Goal: Task Accomplishment & Management: Manage account settings

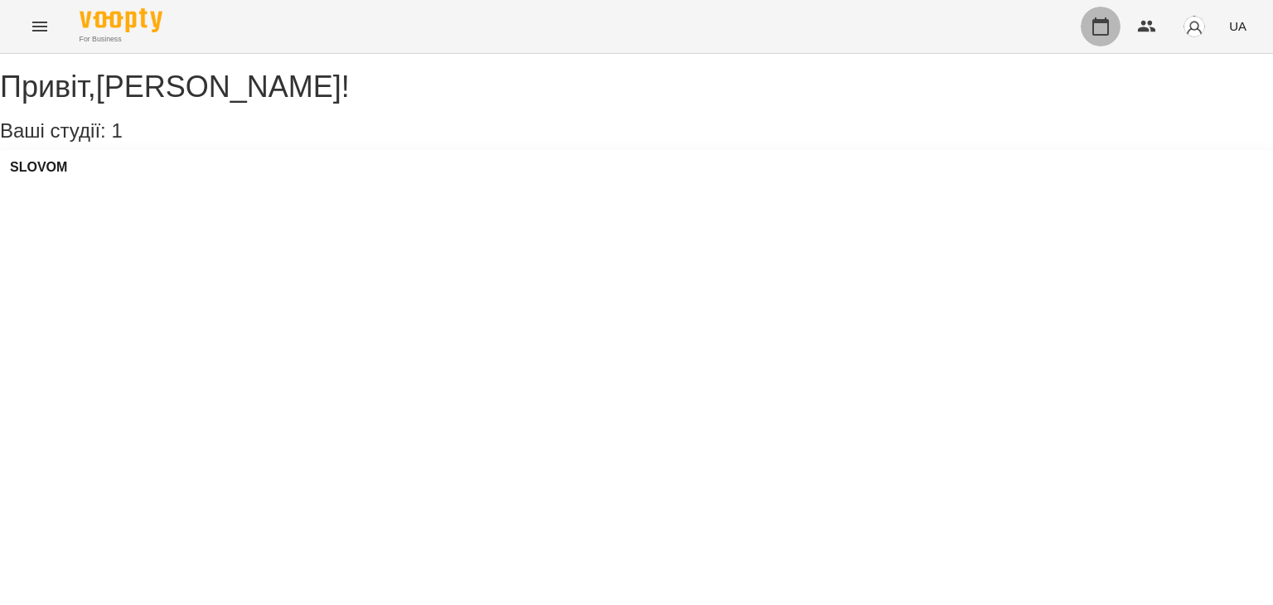
click at [1102, 32] on icon "button" at bounding box center [1101, 27] width 20 height 20
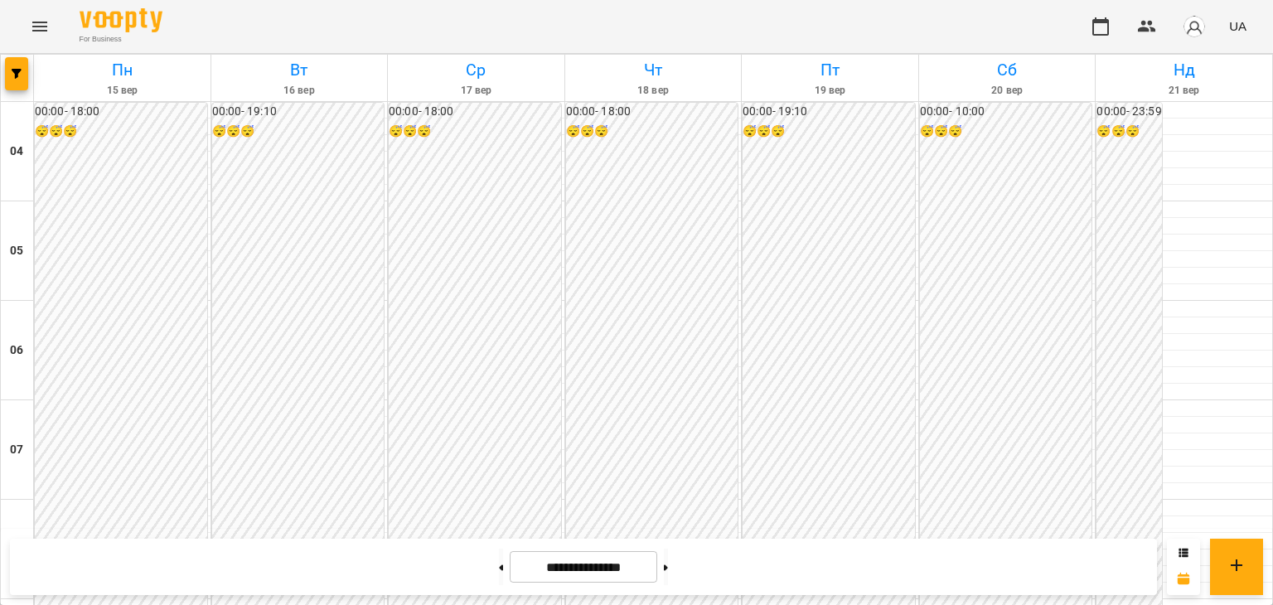
scroll to position [1461, 0]
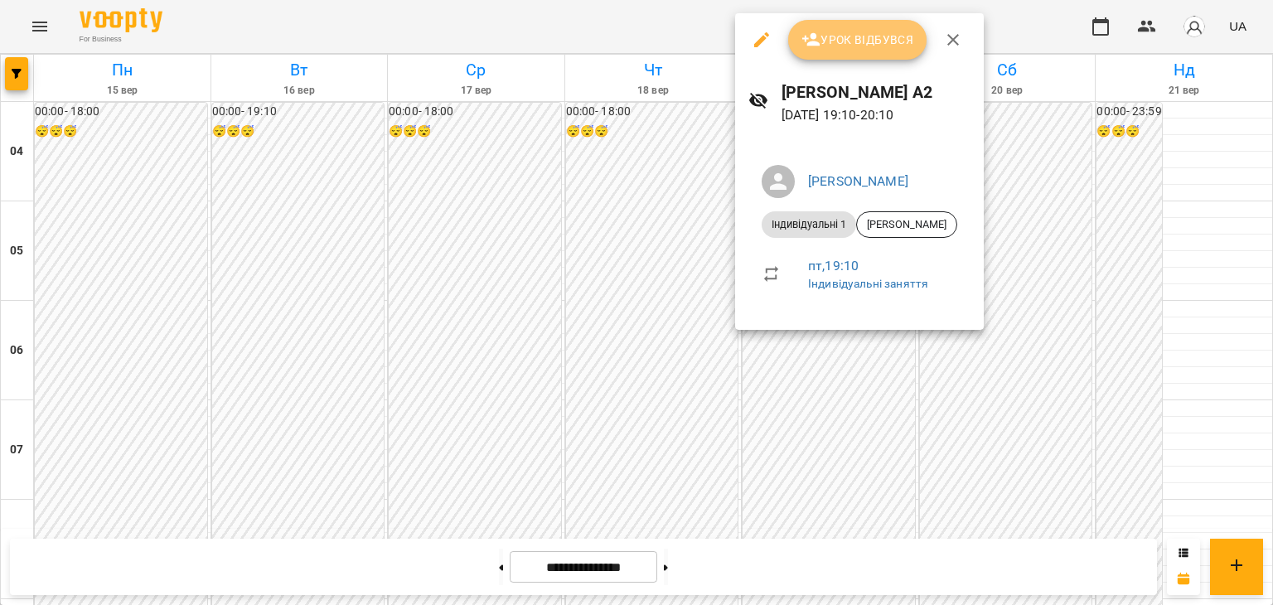
click at [876, 47] on span "Урок відбувся" at bounding box center [857, 40] width 113 height 20
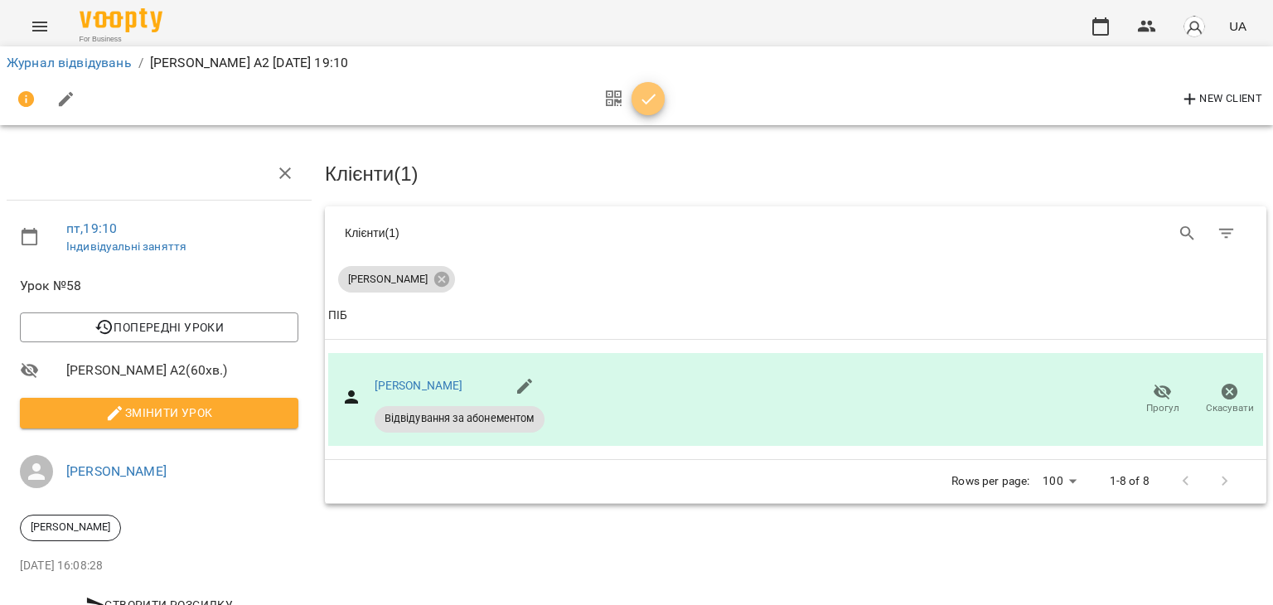
click at [641, 104] on icon "button" at bounding box center [649, 99] width 20 height 20
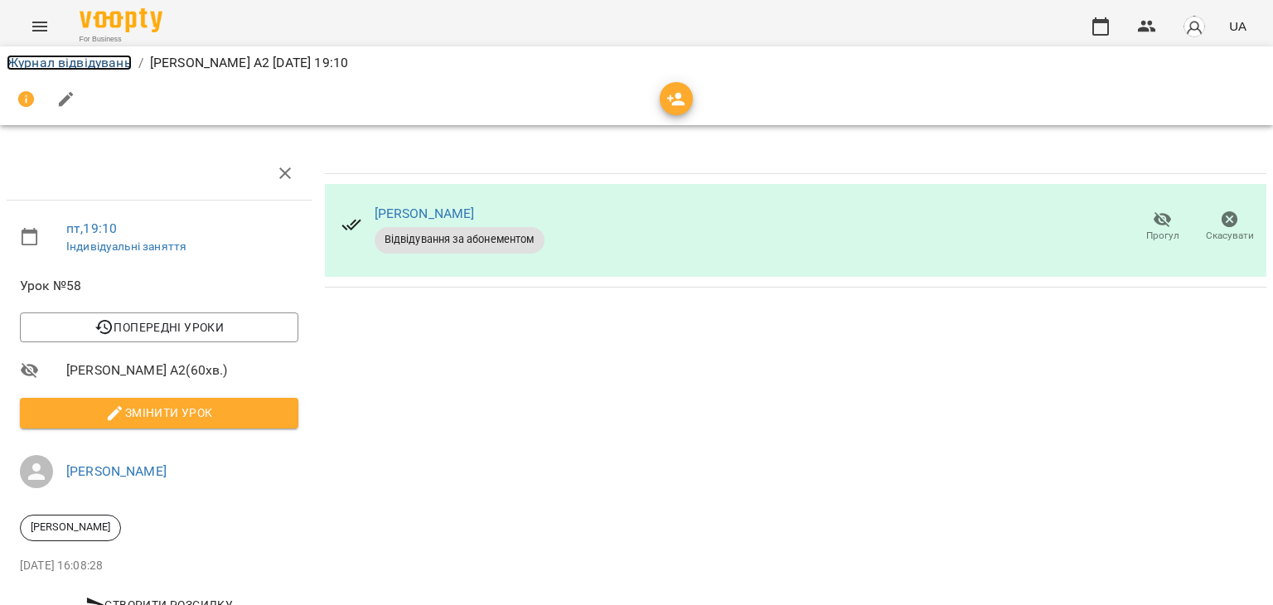
click at [106, 62] on link "Журнал відвідувань" at bounding box center [69, 63] width 125 height 16
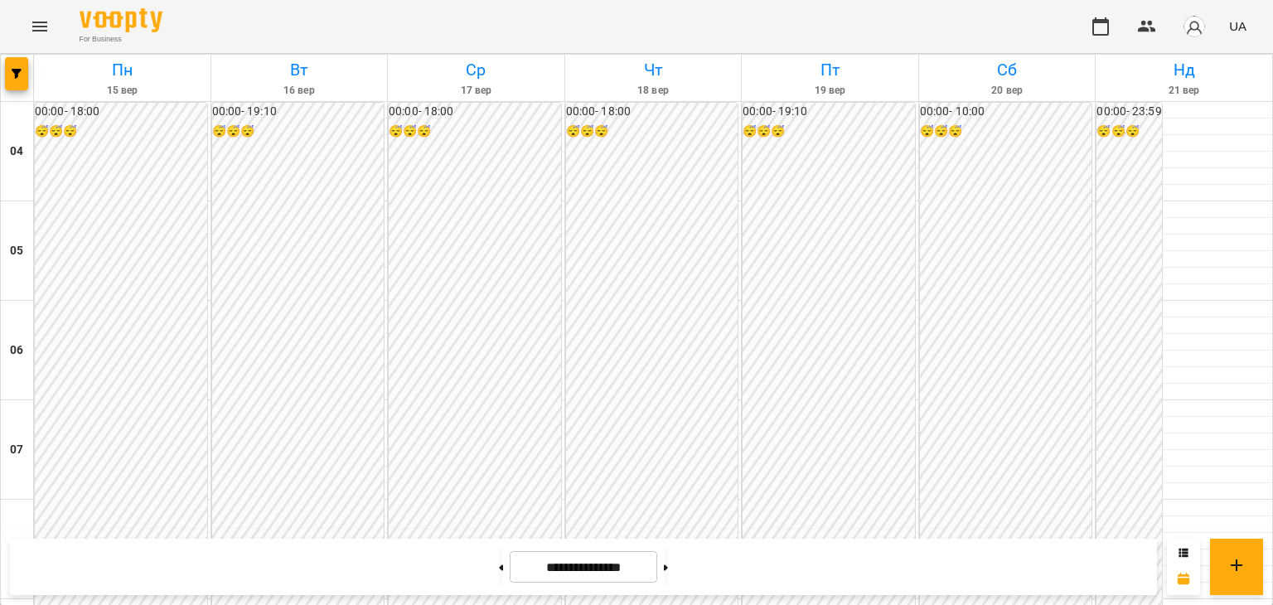
scroll to position [1084, 0]
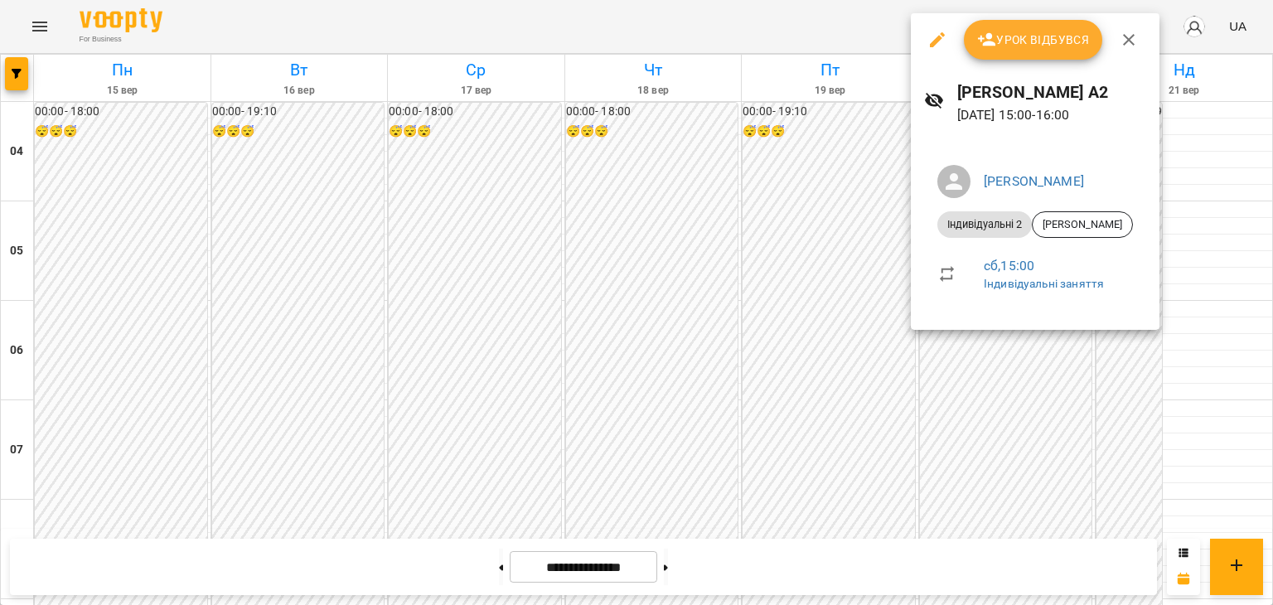
click at [1041, 41] on span "Урок відбувся" at bounding box center [1033, 40] width 113 height 20
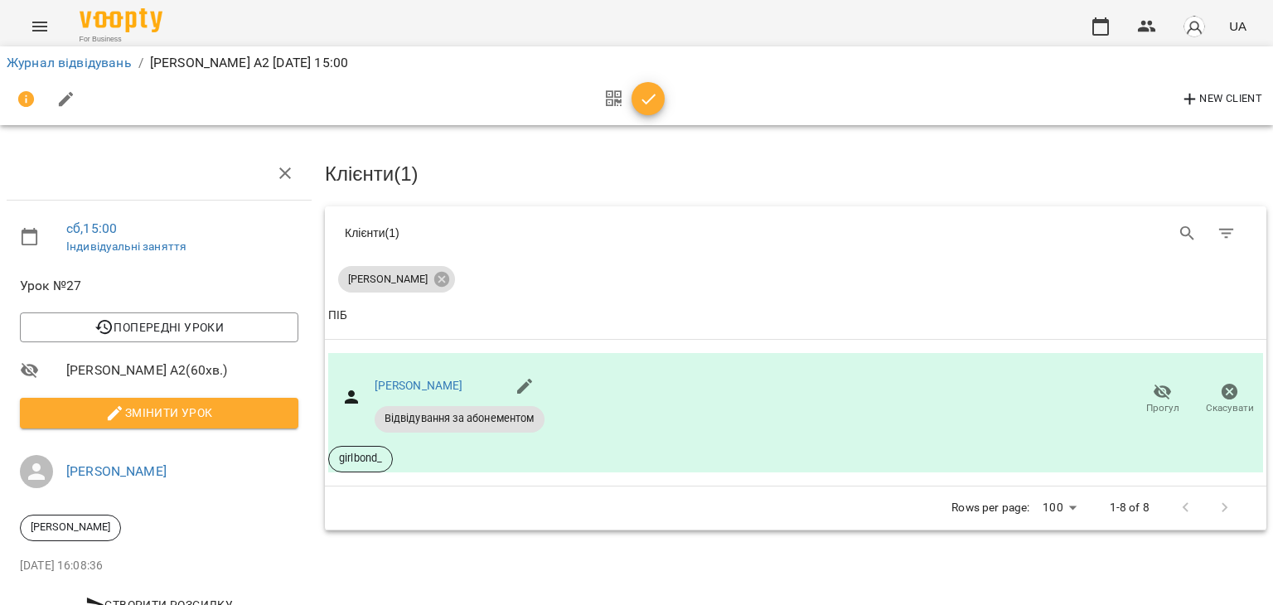
click at [650, 108] on icon "button" at bounding box center [649, 99] width 20 height 20
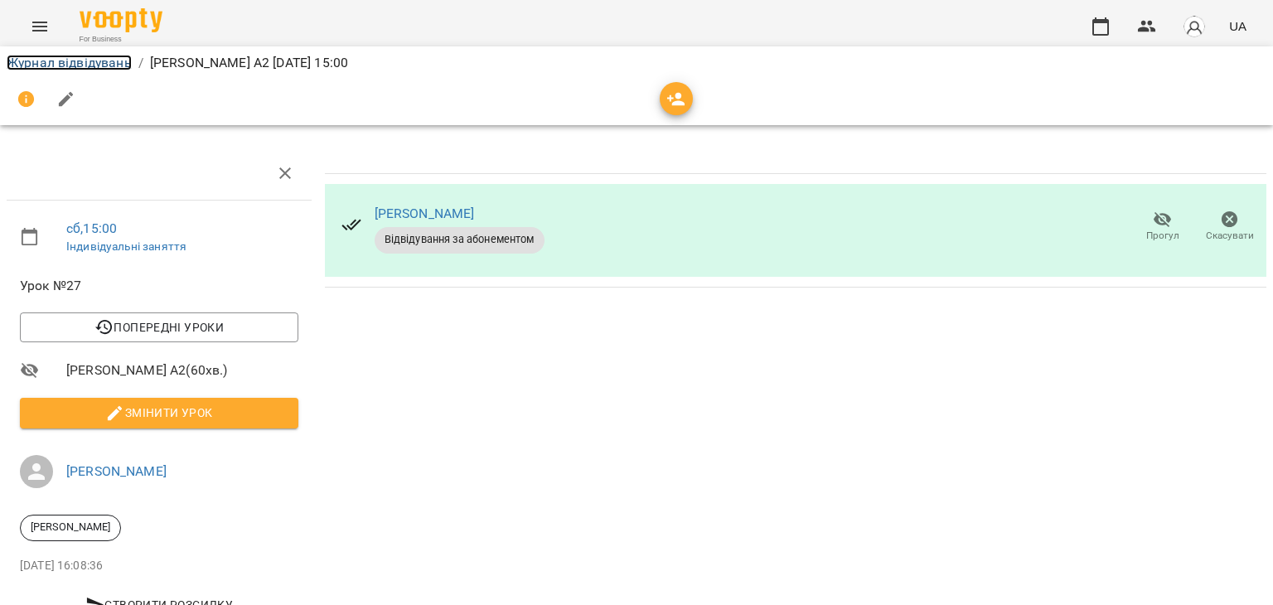
click at [83, 68] on link "Журнал відвідувань" at bounding box center [69, 63] width 125 height 16
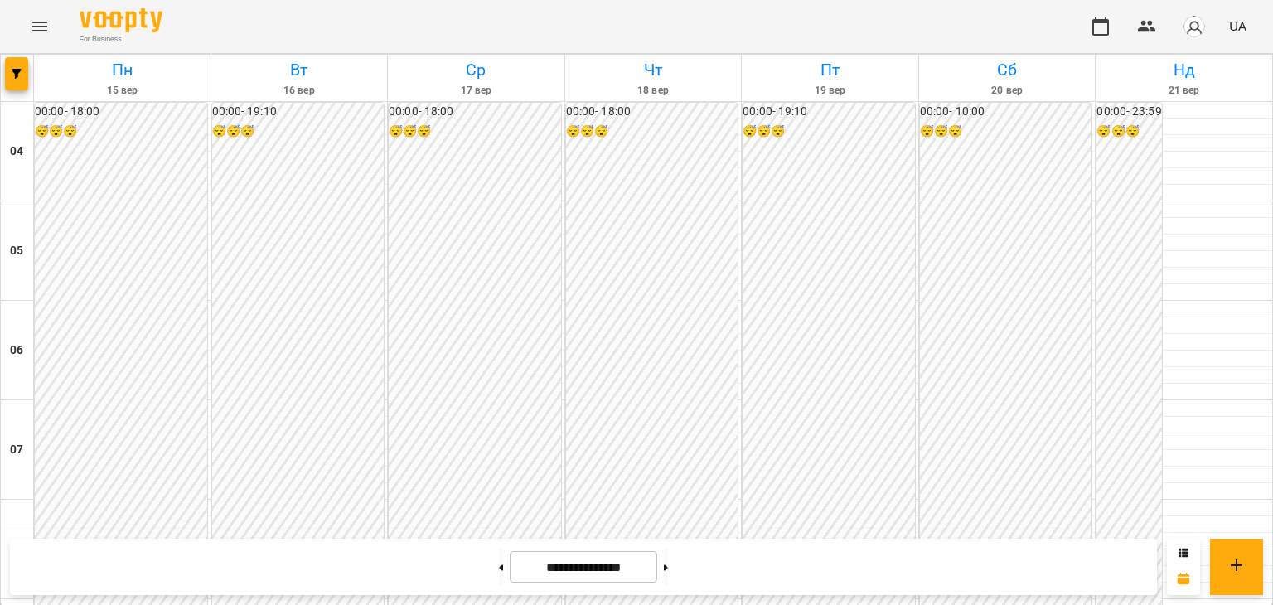
scroll to position [1434, 0]
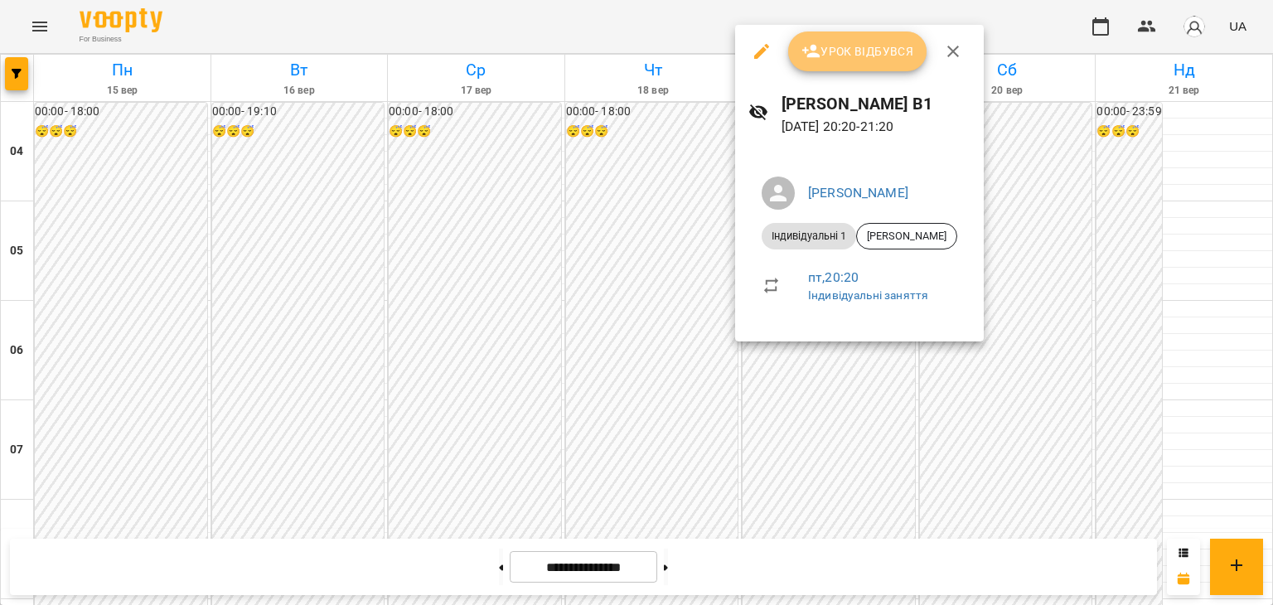
click at [868, 49] on span "Урок відбувся" at bounding box center [857, 51] width 113 height 20
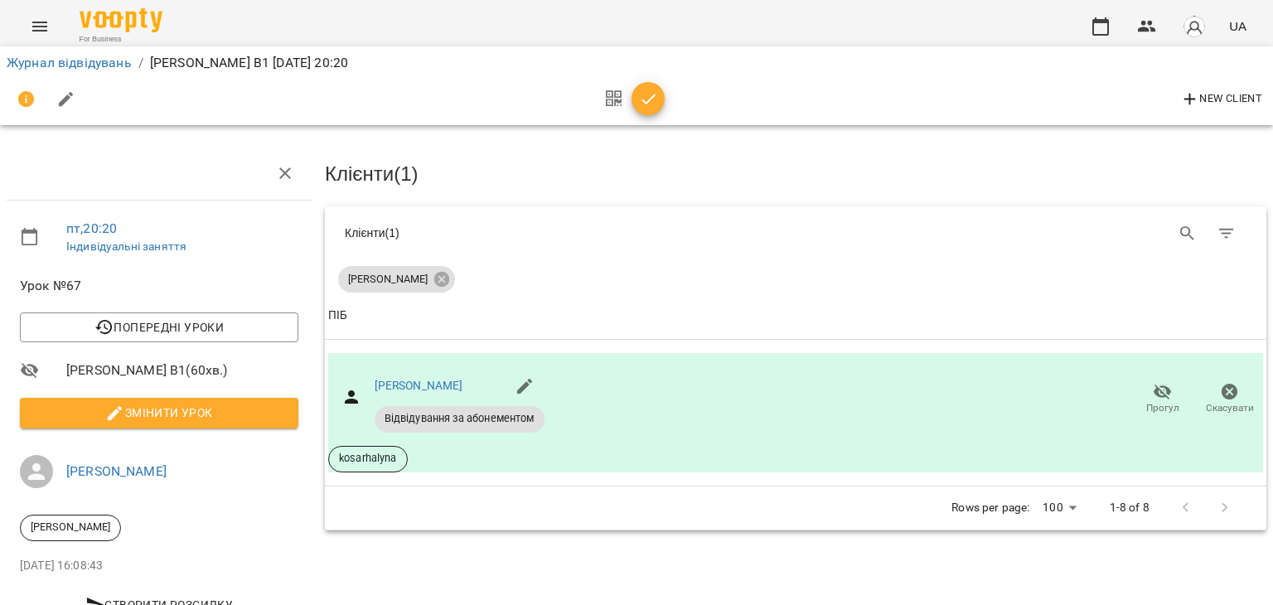
click at [652, 94] on icon "button" at bounding box center [649, 99] width 20 height 20
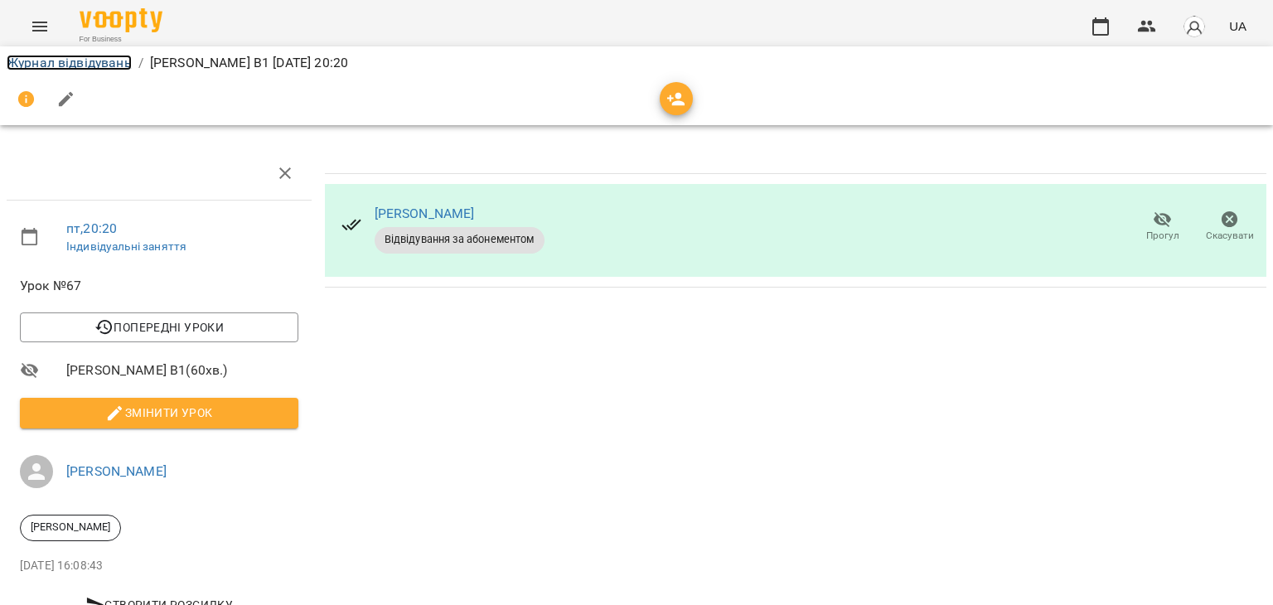
click at [99, 56] on link "Журнал відвідувань" at bounding box center [69, 63] width 125 height 16
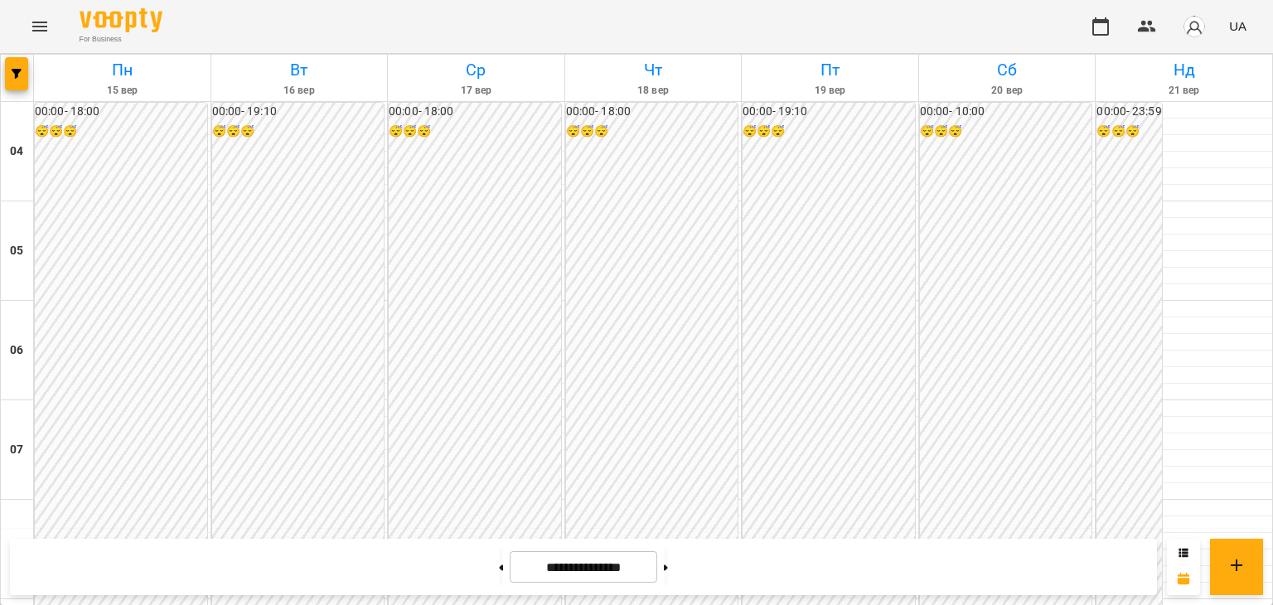
scroll to position [543, 0]
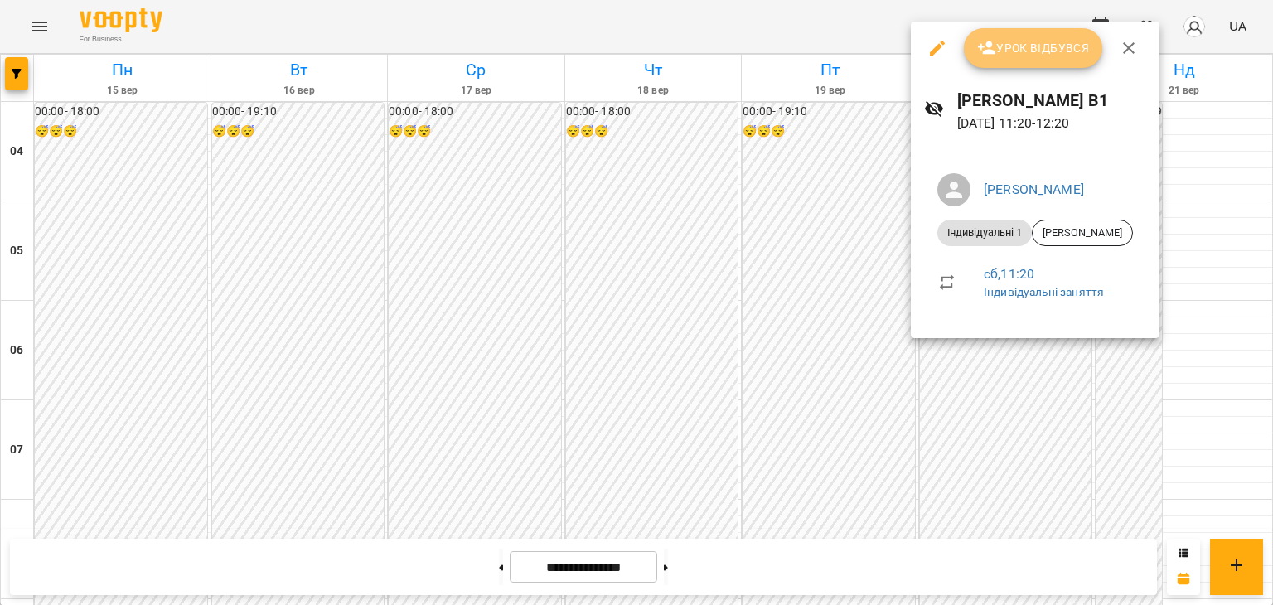
click at [1045, 53] on span "Урок відбувся" at bounding box center [1033, 48] width 113 height 20
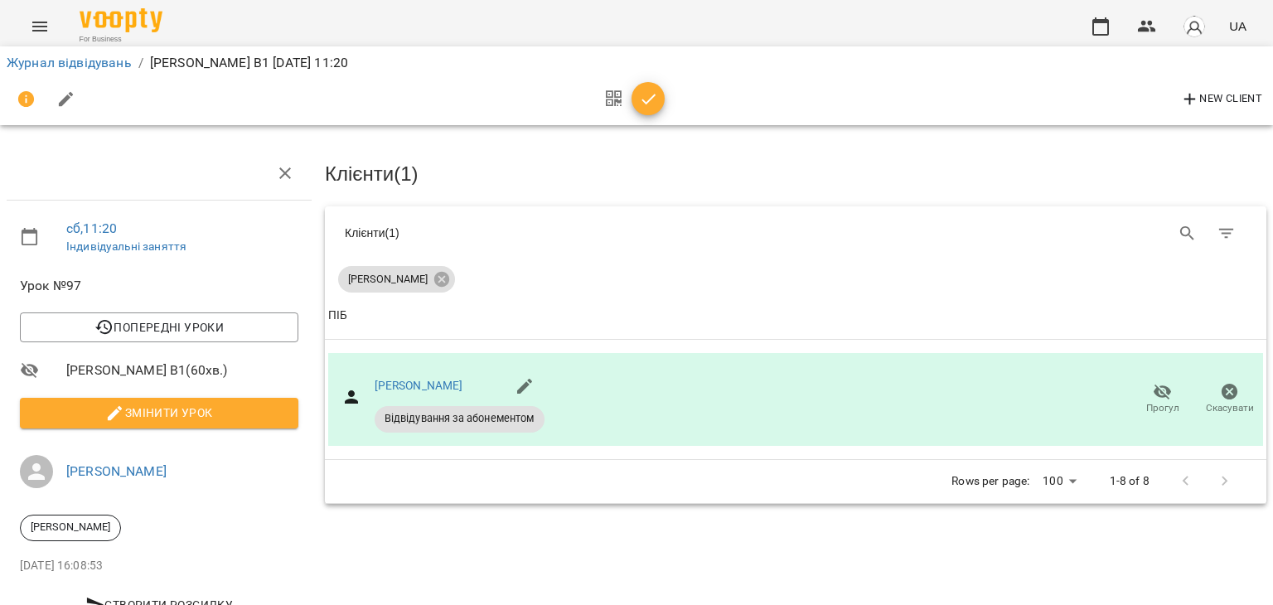
click at [656, 95] on icon "button" at bounding box center [649, 99] width 20 height 20
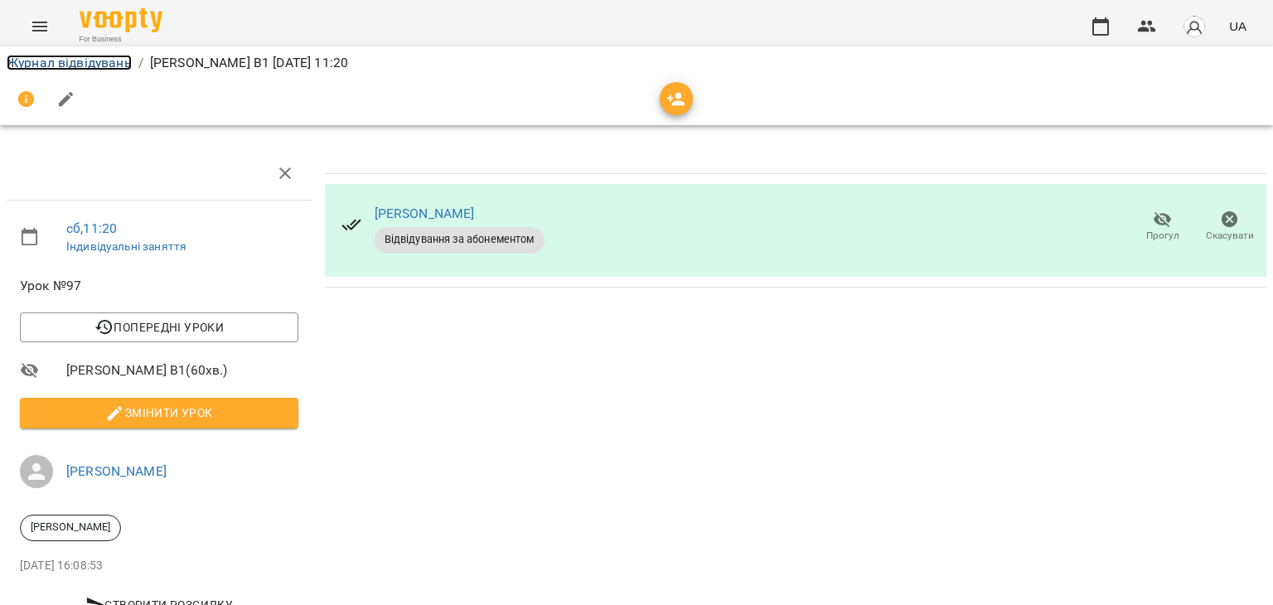
click at [74, 59] on link "Журнал відвідувань" at bounding box center [69, 63] width 125 height 16
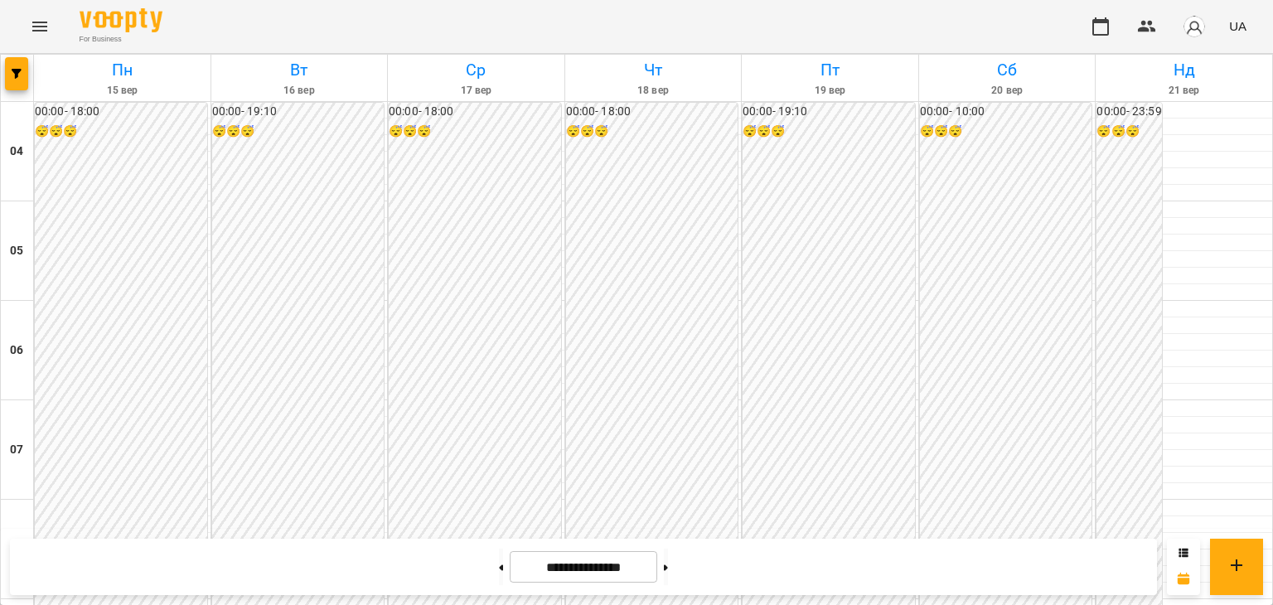
scroll to position [945, 0]
drag, startPoint x: 1251, startPoint y: 417, endPoint x: 1258, endPoint y: 395, distance: 22.5
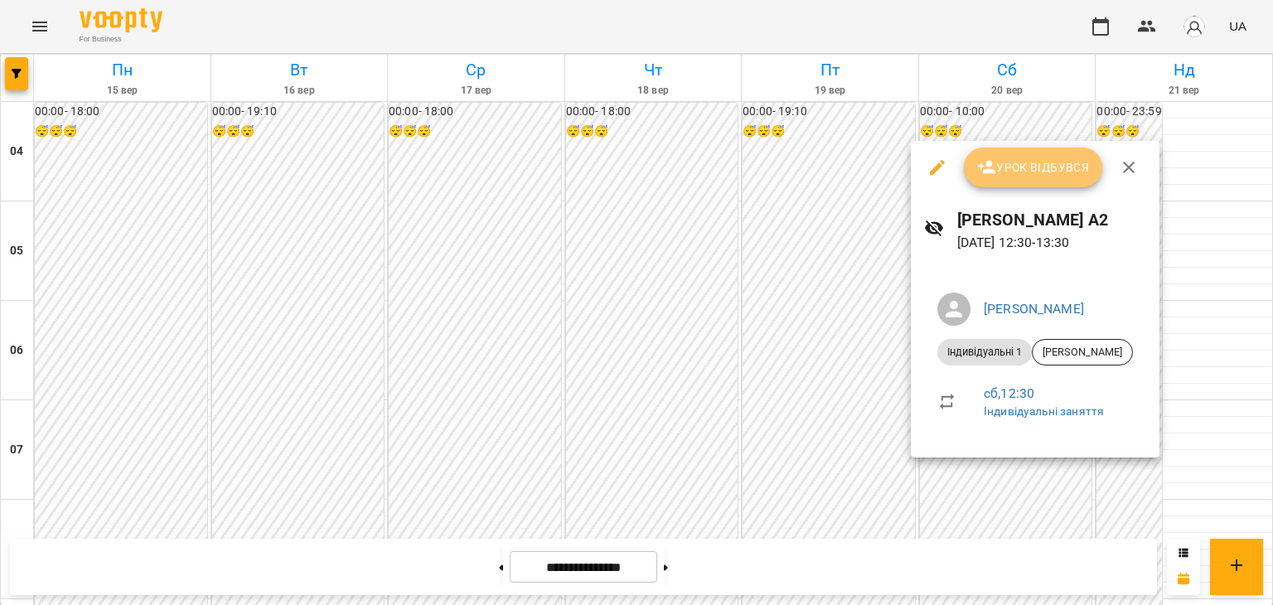
click at [1055, 164] on span "Урок відбувся" at bounding box center [1033, 167] width 113 height 20
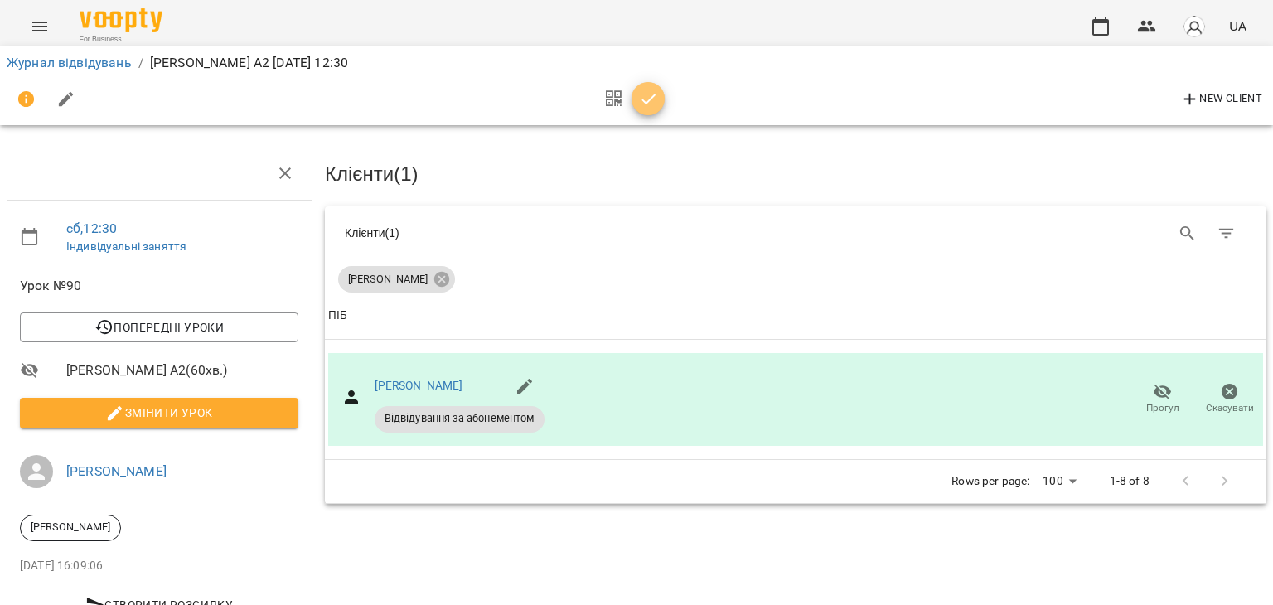
drag, startPoint x: 646, startPoint y: 104, endPoint x: 189, endPoint y: 66, distance: 459.0
click at [645, 104] on icon "button" at bounding box center [649, 99] width 20 height 20
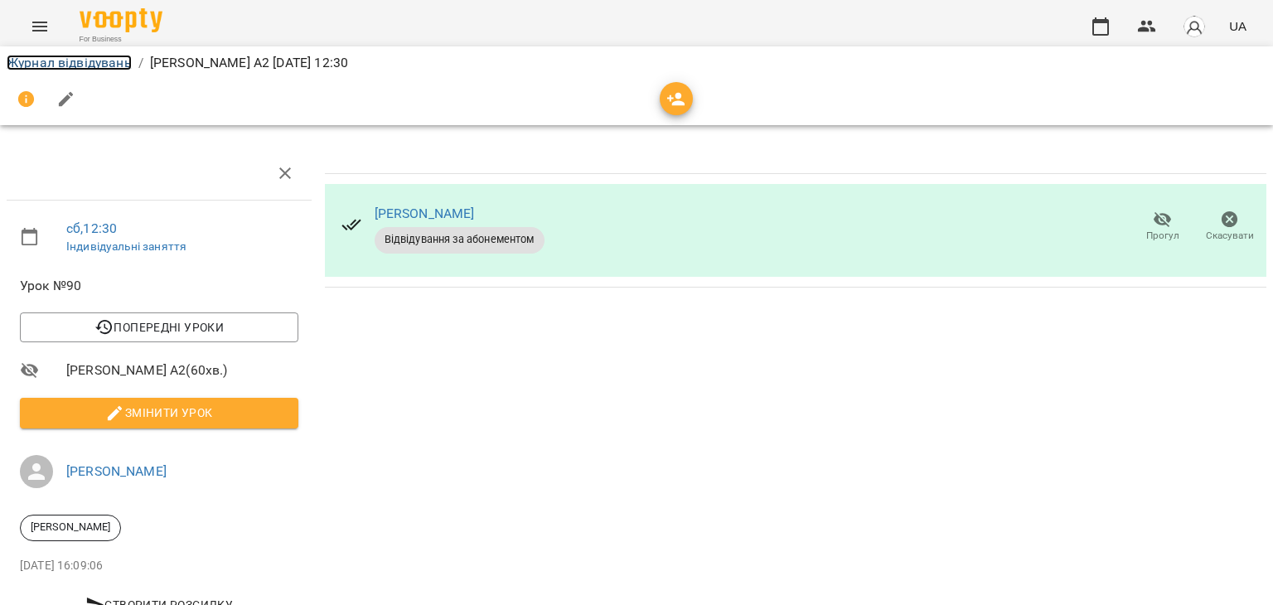
click at [117, 68] on link "Журнал відвідувань" at bounding box center [69, 63] width 125 height 16
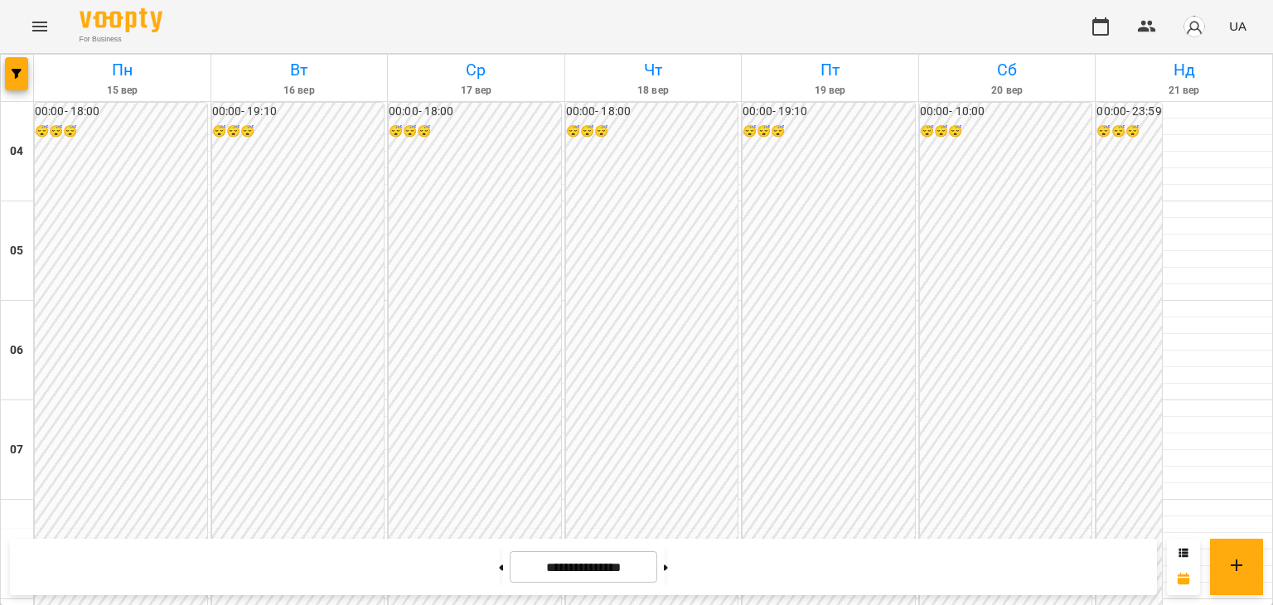
scroll to position [1461, 0]
click at [499, 578] on button at bounding box center [501, 567] width 4 height 36
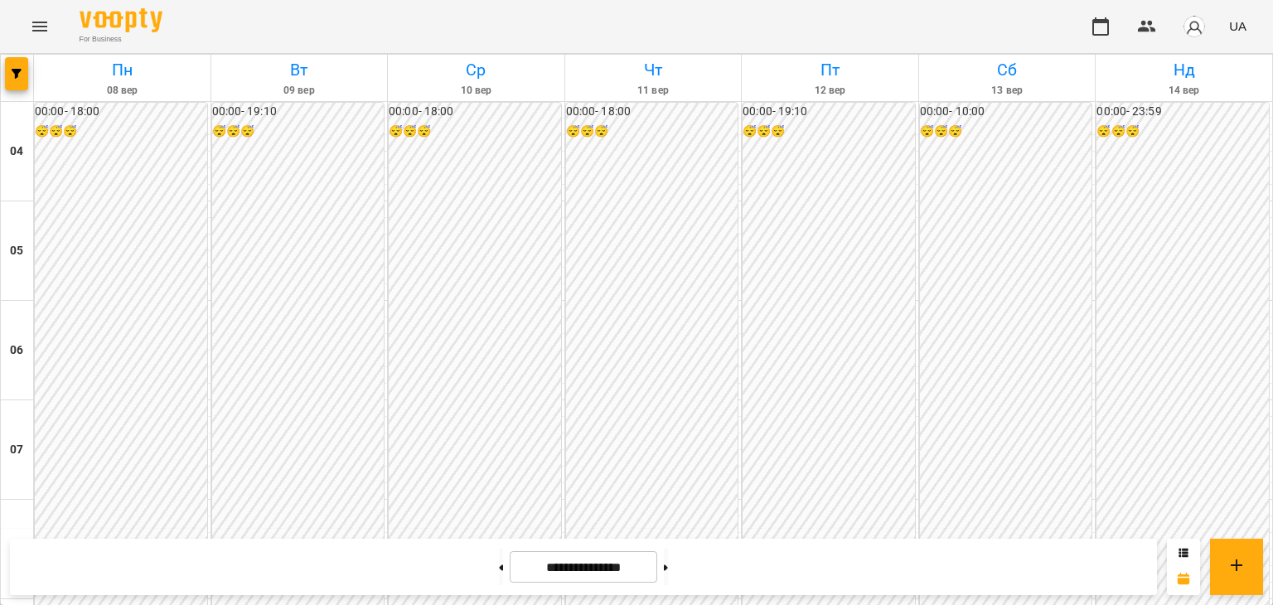
scroll to position [1316, 0]
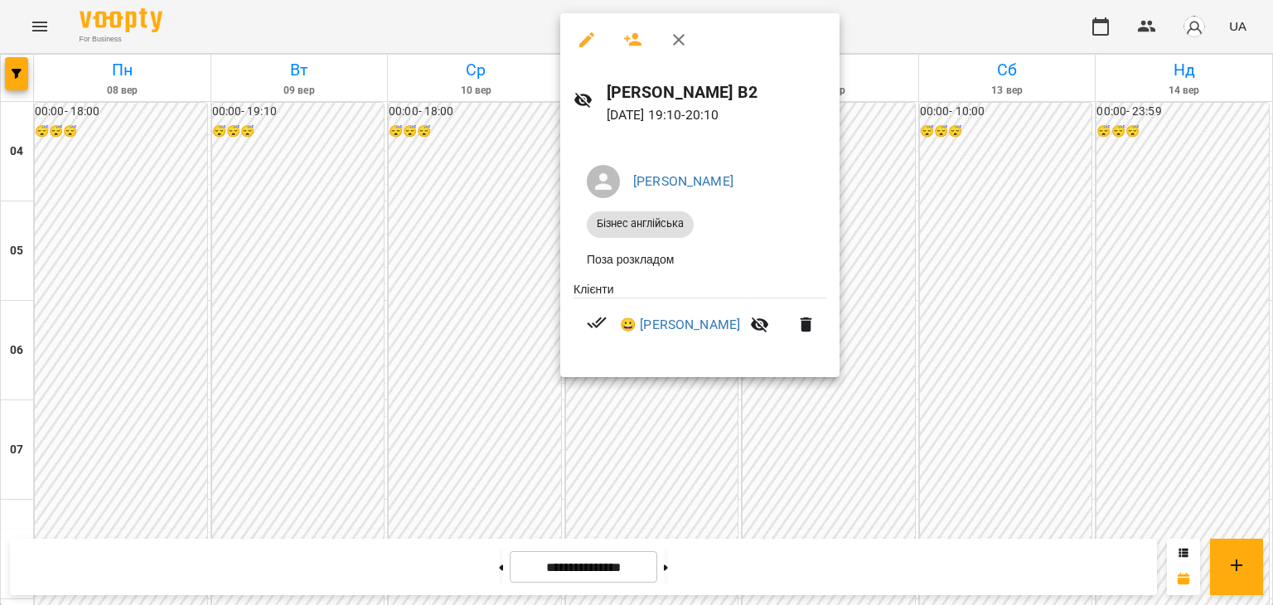
click at [1160, 314] on div at bounding box center [636, 302] width 1273 height 605
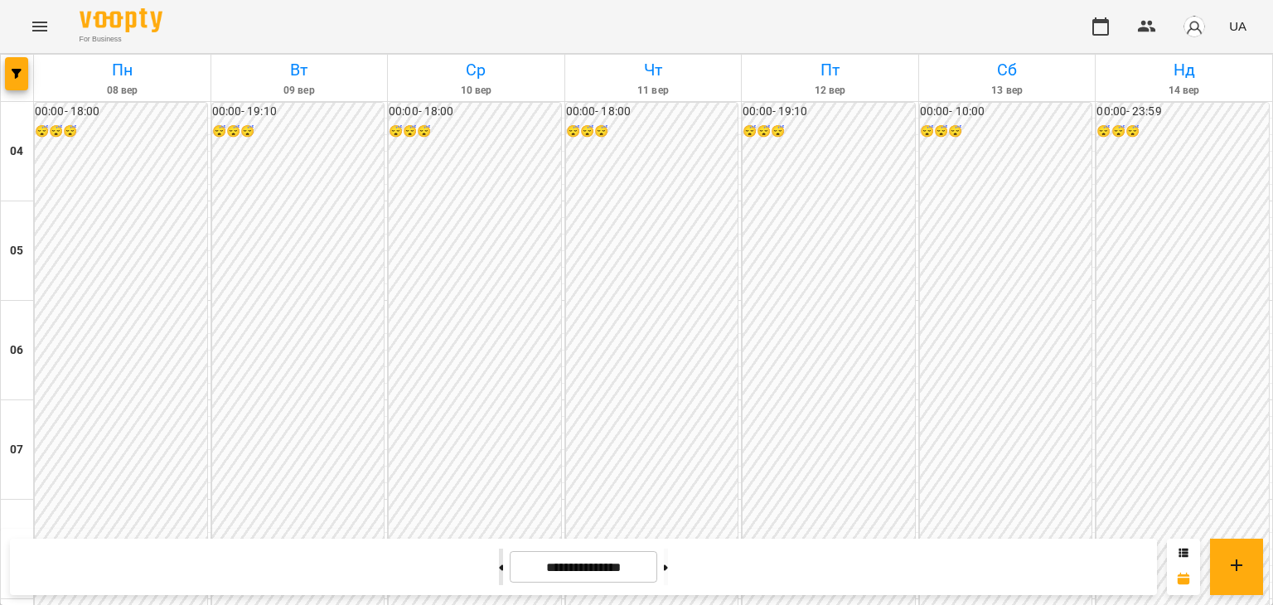
click at [499, 564] on button at bounding box center [501, 567] width 4 height 36
click at [499, 572] on button at bounding box center [501, 567] width 4 height 36
click at [668, 565] on button at bounding box center [666, 567] width 4 height 36
click at [668, 568] on button at bounding box center [666, 567] width 4 height 36
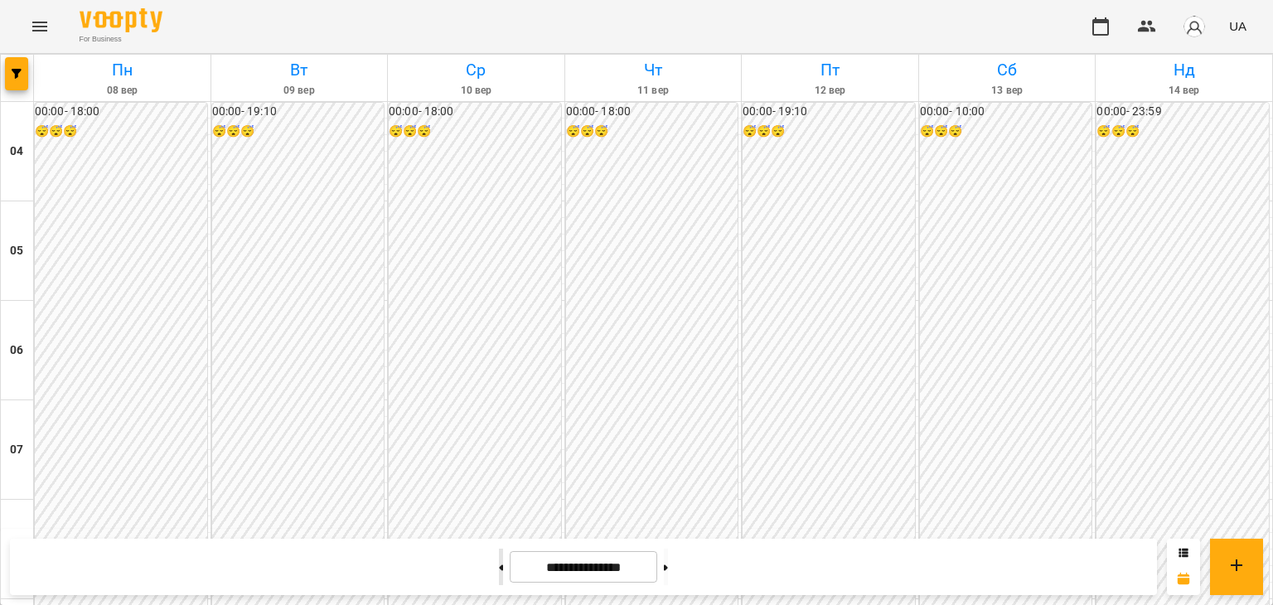
click at [499, 565] on button at bounding box center [501, 567] width 4 height 36
click at [668, 570] on button at bounding box center [666, 567] width 4 height 36
click at [668, 573] on button at bounding box center [666, 567] width 4 height 36
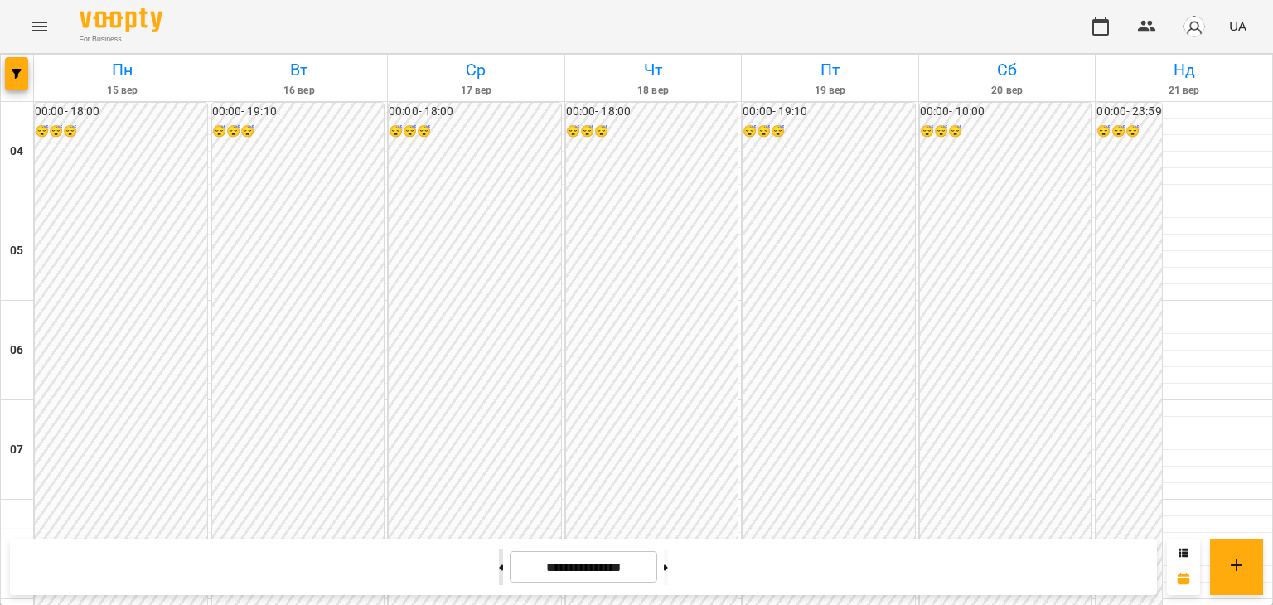
click at [499, 578] on button at bounding box center [501, 567] width 4 height 36
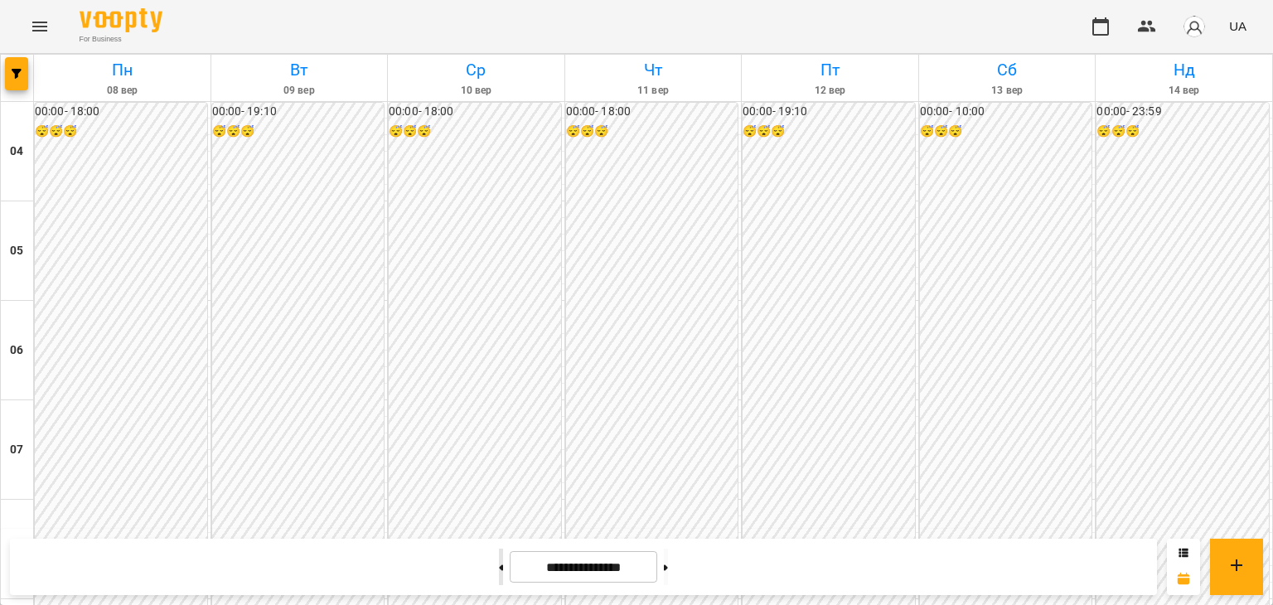
click at [499, 578] on button at bounding box center [501, 567] width 4 height 36
click at [668, 569] on button at bounding box center [666, 567] width 4 height 36
click at [668, 575] on button at bounding box center [666, 567] width 4 height 36
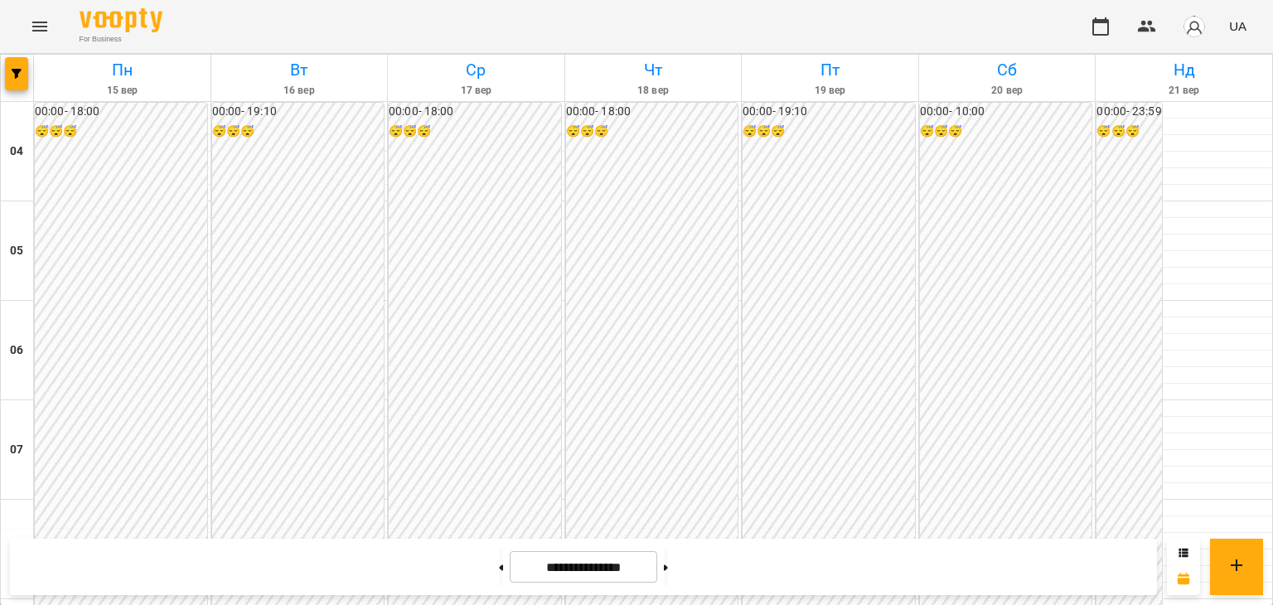
scroll to position [856, 0]
click at [668, 573] on button at bounding box center [666, 567] width 4 height 36
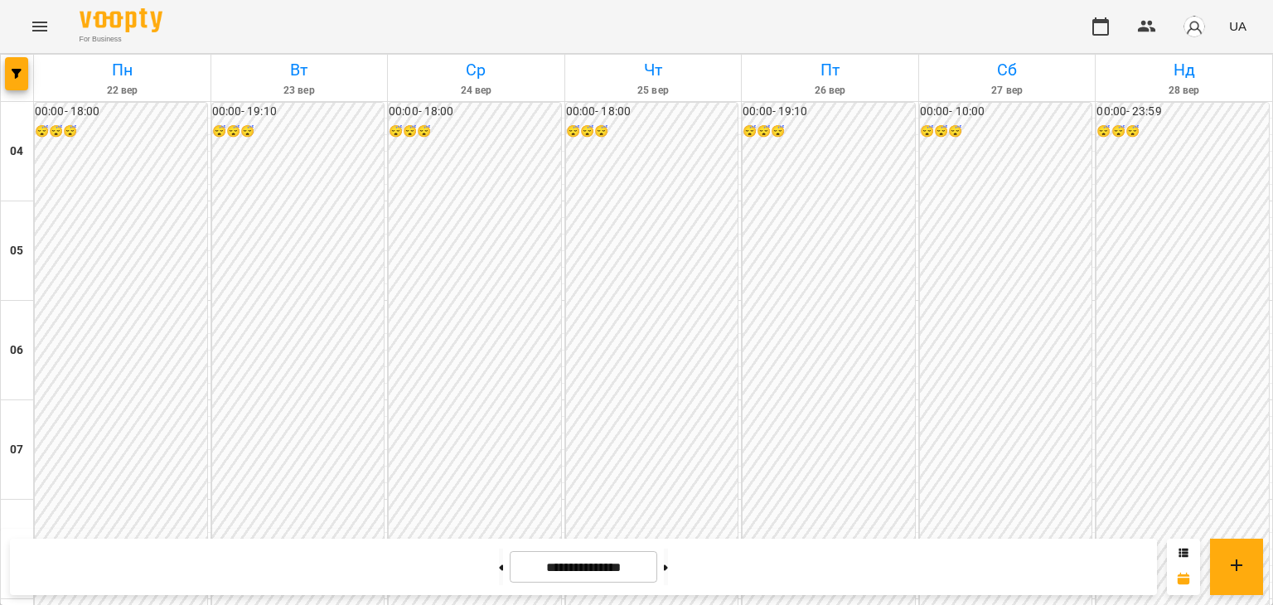
scroll to position [1081, 0]
click at [668, 557] on button at bounding box center [666, 567] width 4 height 36
type input "**********"
